Goal: Task Accomplishment & Management: Manage account settings

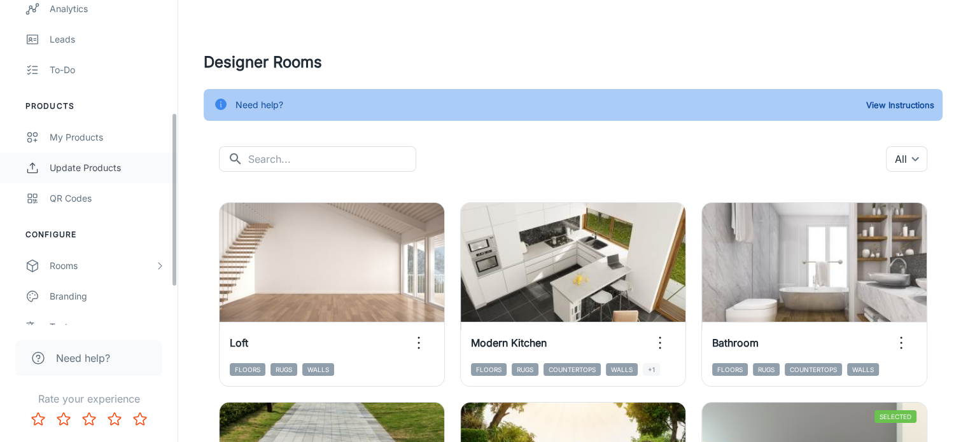
scroll to position [279, 0]
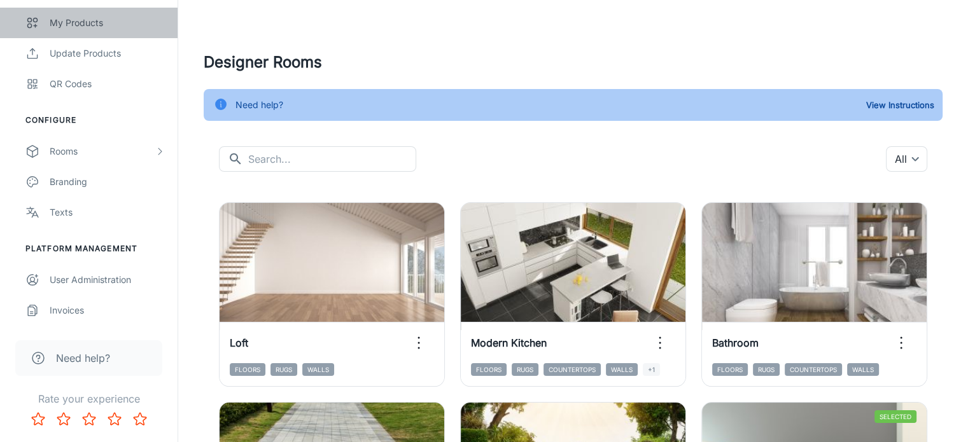
click at [102, 23] on div "My Products" at bounding box center [107, 23] width 115 height 14
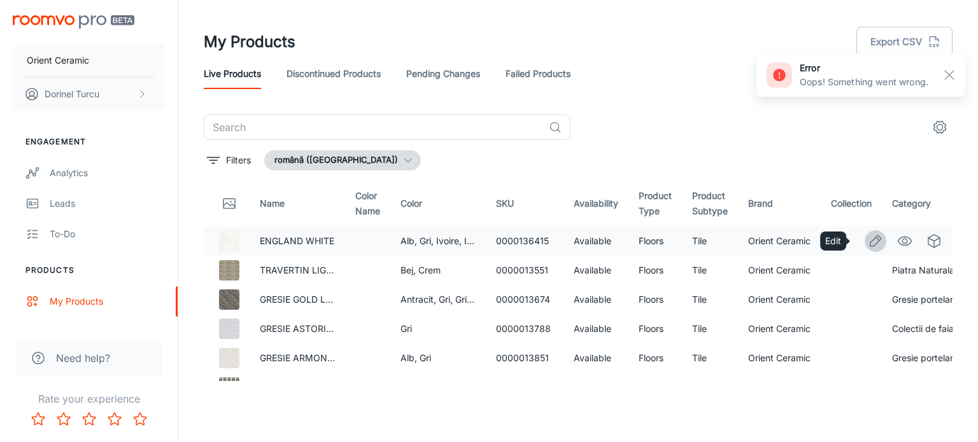
click at [876, 238] on line "Edit" at bounding box center [877, 238] width 3 height 3
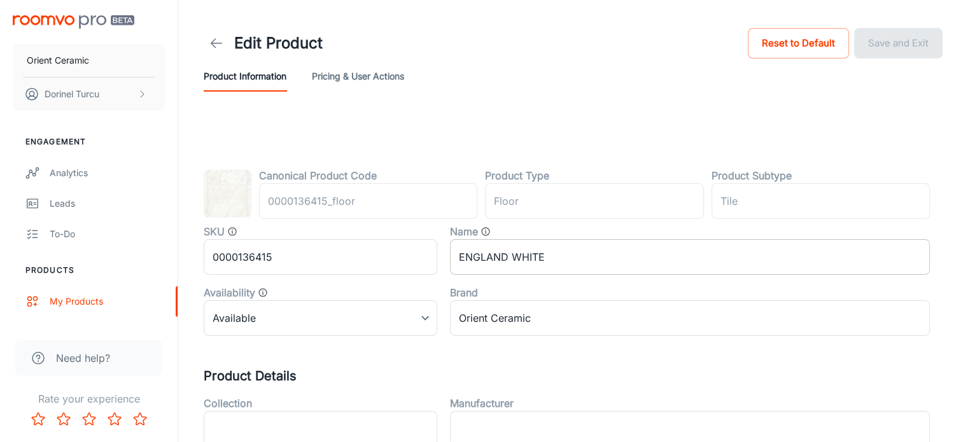
type input "podea"
type input "Gresie"
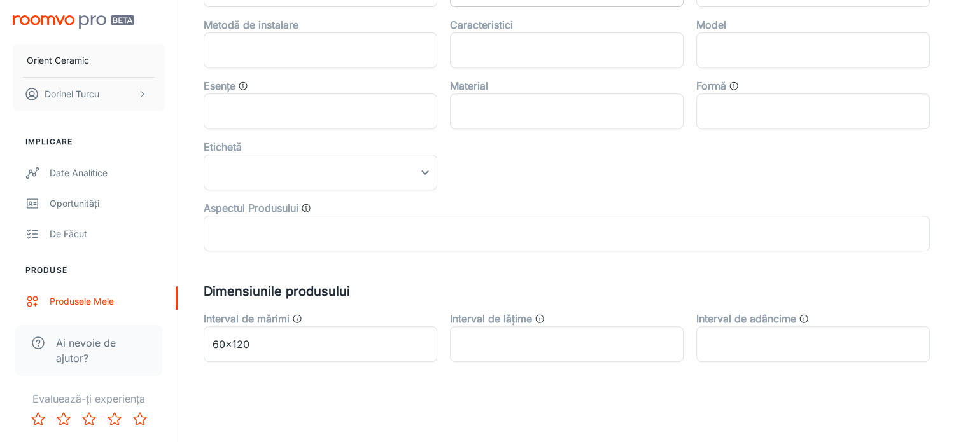
scroll to position [563, 0]
drag, startPoint x: 581, startPoint y: 172, endPoint x: 553, endPoint y: 157, distance: 31.3
click at [553, 157] on div "Colecție ​ Producător ​ Culoare Alb,Gri,Ivoire,Ivory ​ Numele culorii ​ Categor…" at bounding box center [560, 37] width 739 height 428
click at [529, 166] on div "Colecție ​ Producător ​ Culoare Alb,Gri,Ivoire,Ivory ​ Numele culorii ​ Categor…" at bounding box center [560, 37] width 739 height 428
click at [463, 207] on div "Aspectul Produsului" at bounding box center [567, 207] width 726 height 15
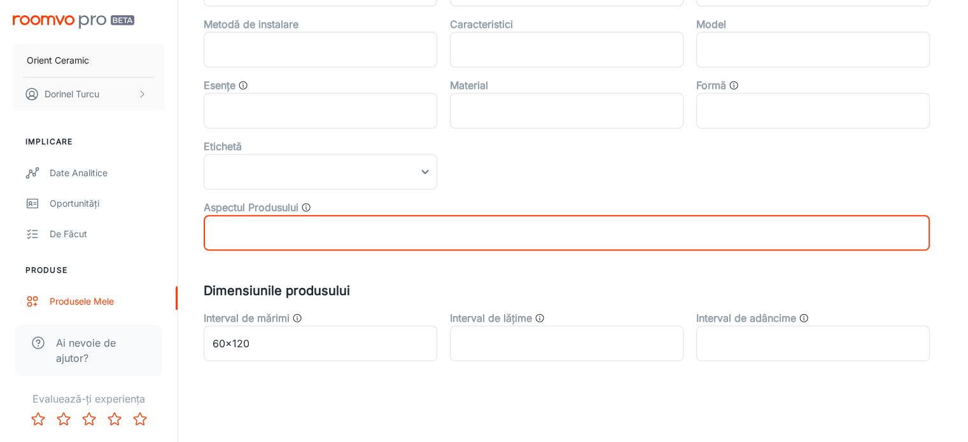
click at [471, 234] on input "text" at bounding box center [567, 233] width 726 height 36
drag, startPoint x: 489, startPoint y: 190, endPoint x: 413, endPoint y: 167, distance: 79.0
click at [489, 190] on div "Aspectul Produsului ​" at bounding box center [560, 220] width 739 height 61
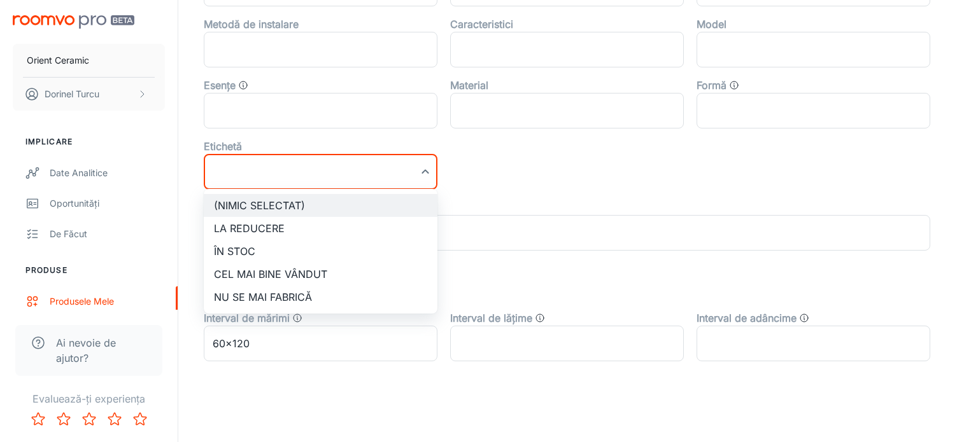
click at [581, 180] on div at bounding box center [489, 221] width 978 height 442
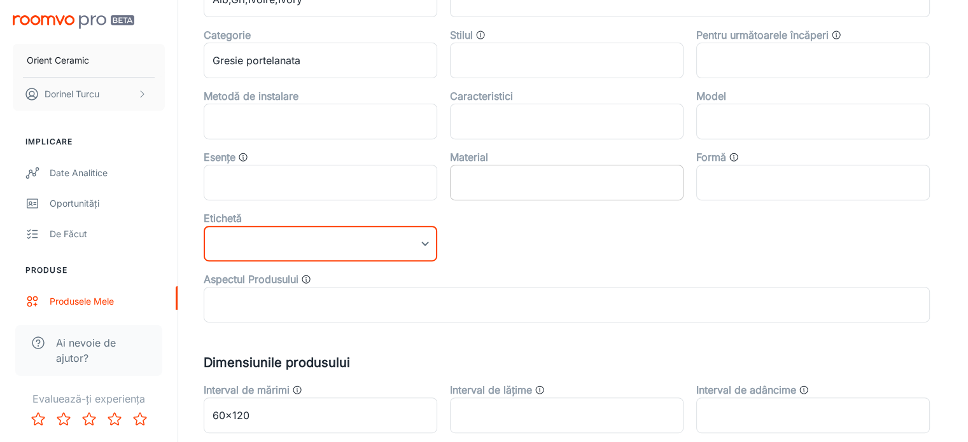
scroll to position [372, 0]
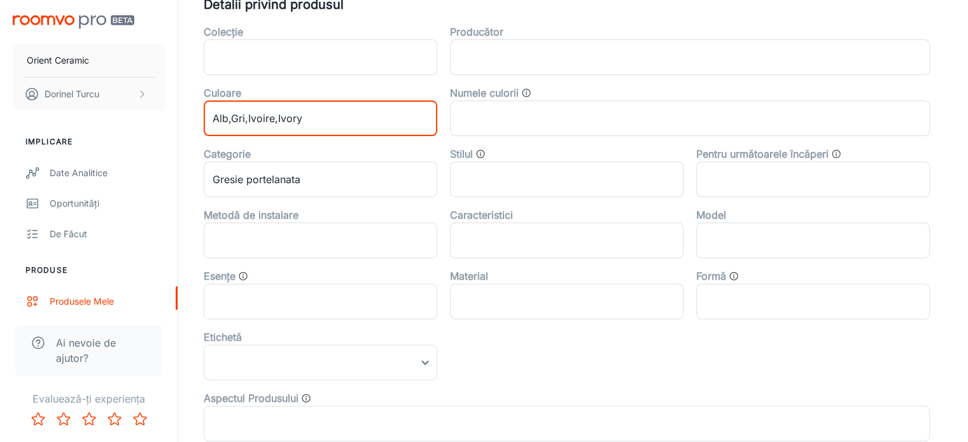
click at [365, 119] on input "Alb,Gri,Ivoire,Ivory" at bounding box center [321, 119] width 234 height 36
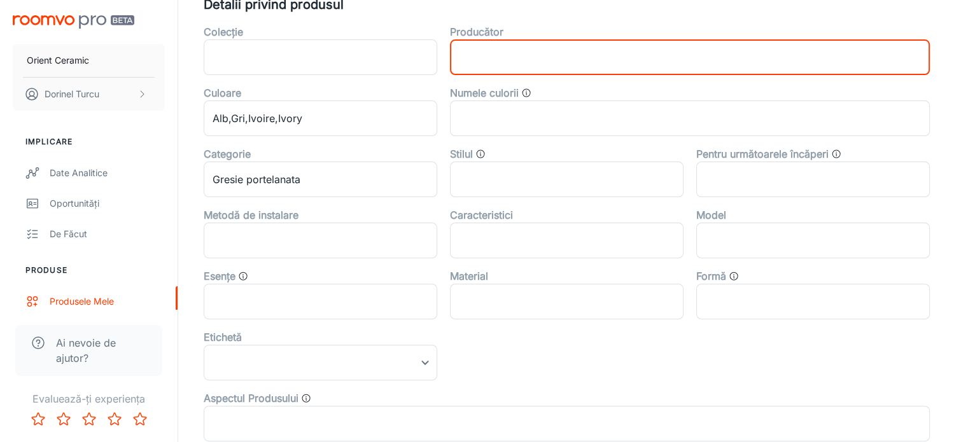
click at [668, 58] on input "text" at bounding box center [690, 57] width 480 height 36
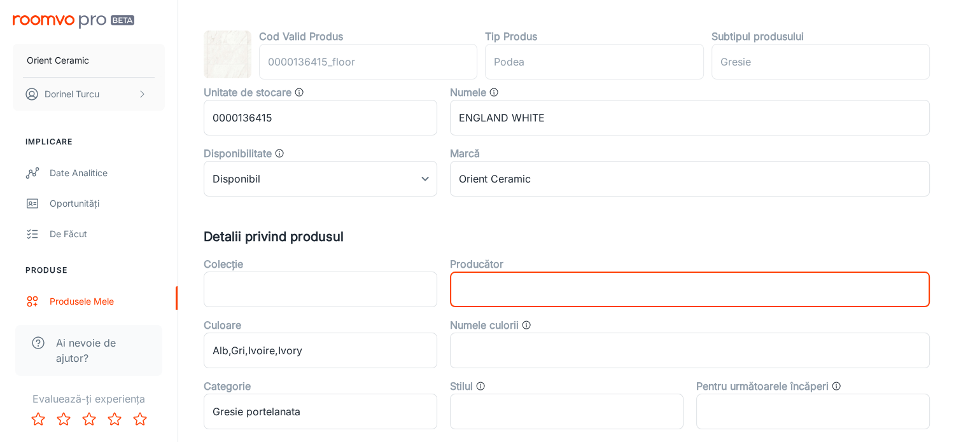
scroll to position [117, 0]
